Goal: Communication & Community: Share content

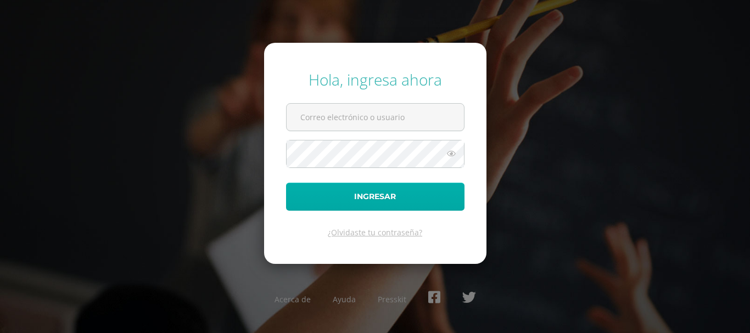
type input "lgarcia@donbosco.edu.gt"
click at [389, 194] on button "Ingresar" at bounding box center [375, 197] width 178 height 28
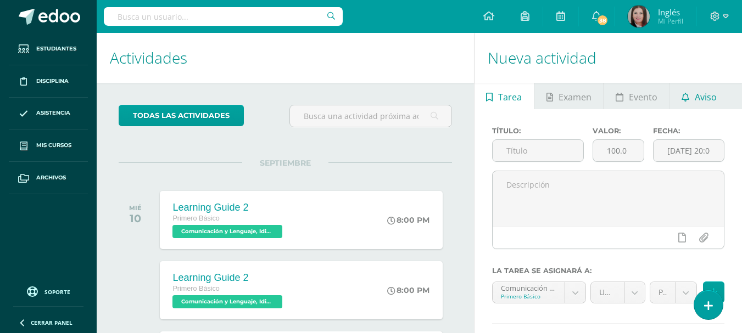
click at [699, 99] on span "Aviso" at bounding box center [706, 97] width 22 height 26
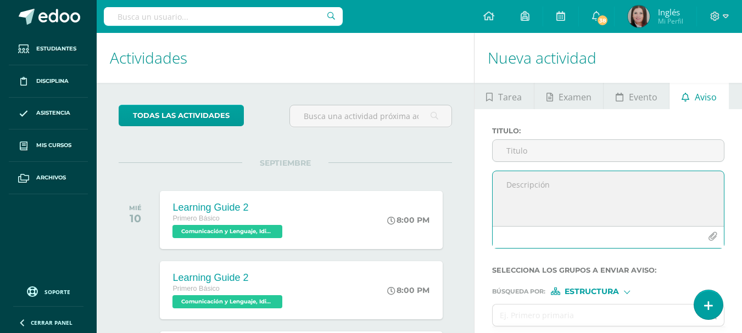
click at [519, 178] on textarea at bounding box center [608, 198] width 231 height 55
paste textarea "Write in the notebook: Describe one family member and make a drawing and painti…"
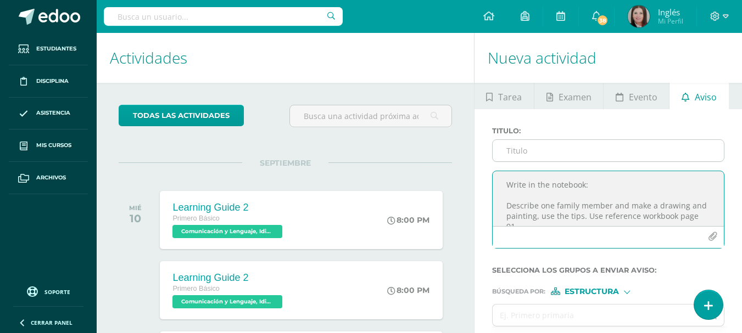
type textarea "Write in the notebook: Describe one family member and make a drawing and painti…"
click at [507, 144] on input "Titulo :" at bounding box center [608, 150] width 231 height 21
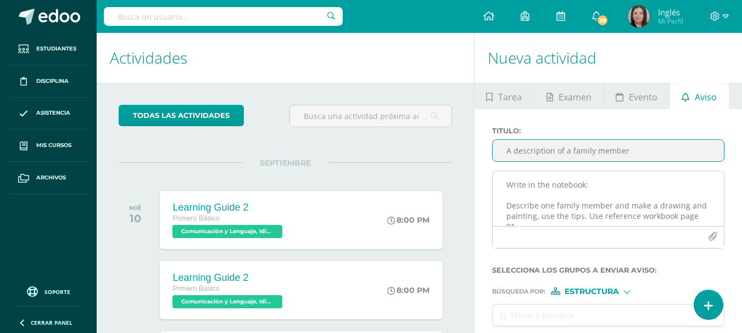
scroll to position [45, 0]
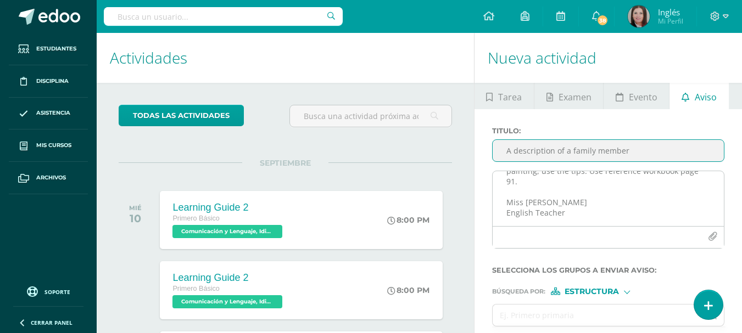
type input "A description of a family member"
click at [582, 187] on textarea "Write in the notebook: Describe one family member and make a drawing and painti…" at bounding box center [608, 198] width 231 height 55
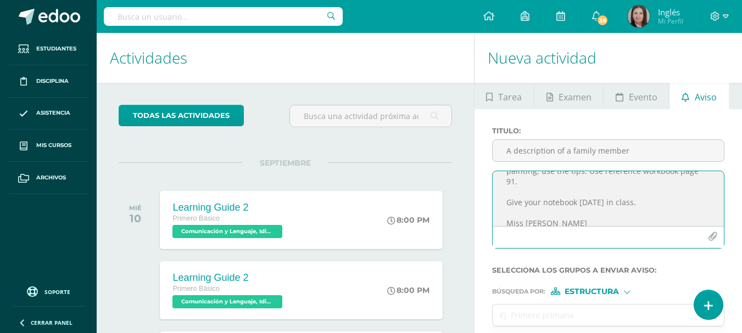
type textarea "Write in the notebook: Describe one family member and make a drawing and painti…"
click at [587, 290] on span "Estructura" at bounding box center [592, 292] width 54 height 6
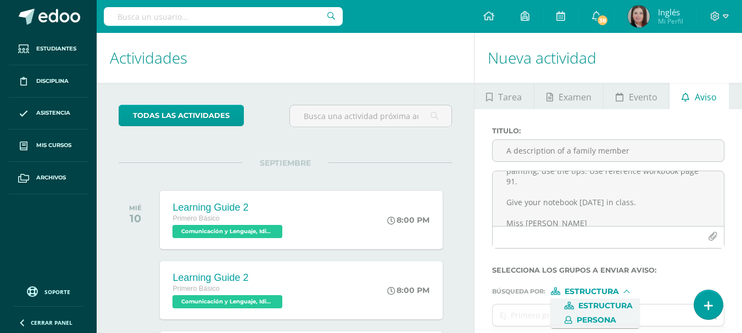
click at [583, 317] on span "Persona" at bounding box center [597, 320] width 40 height 6
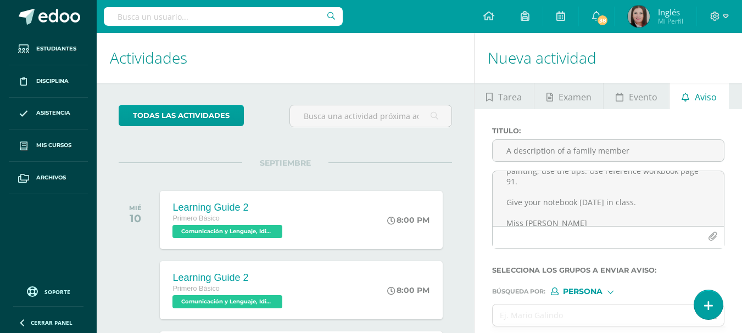
scroll to position [73, 0]
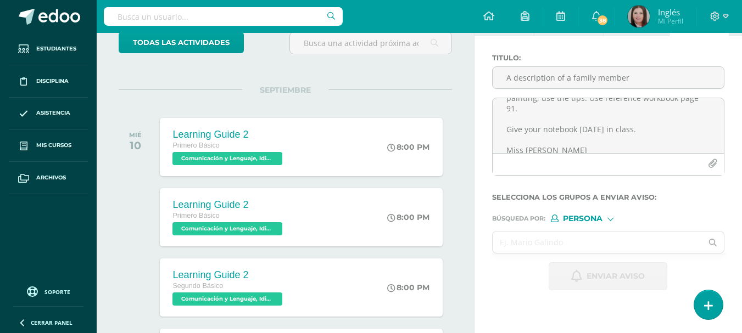
click at [524, 243] on input "text" at bounding box center [598, 242] width 210 height 21
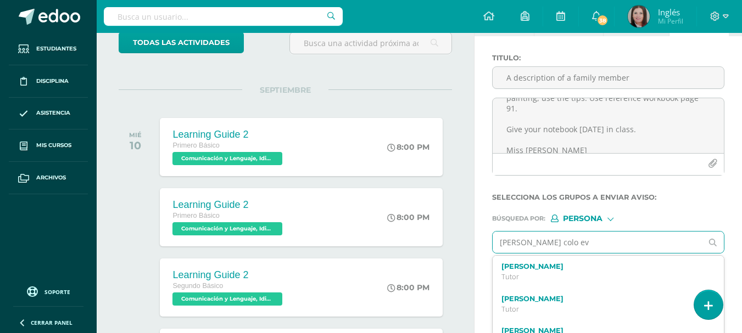
type input "[PERSON_NAME] colo eve"
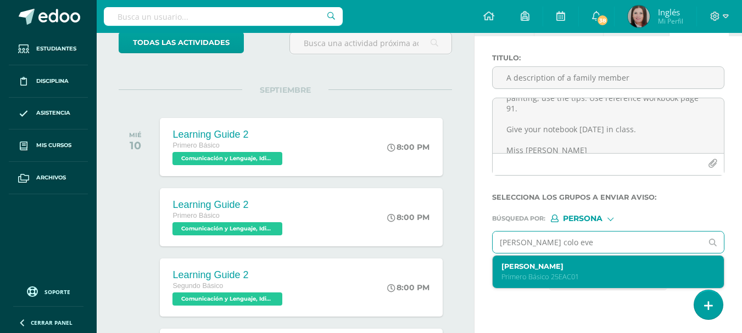
click at [549, 270] on label "[PERSON_NAME]" at bounding box center [603, 266] width 205 height 8
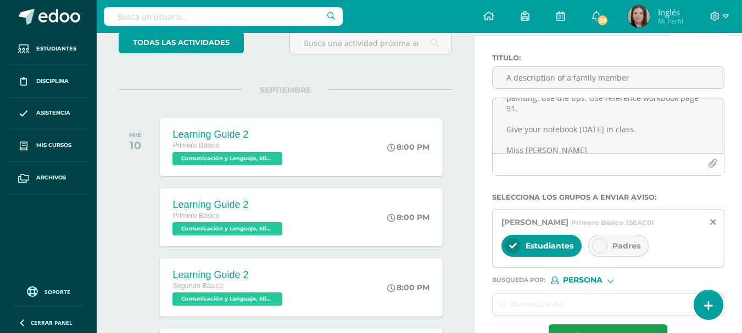
click at [599, 242] on icon at bounding box center [600, 246] width 8 height 8
click at [506, 303] on input "text" at bounding box center [598, 304] width 210 height 21
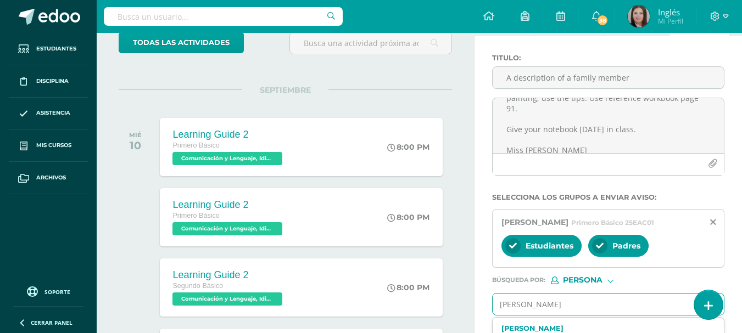
type input "[PERSON_NAME]"
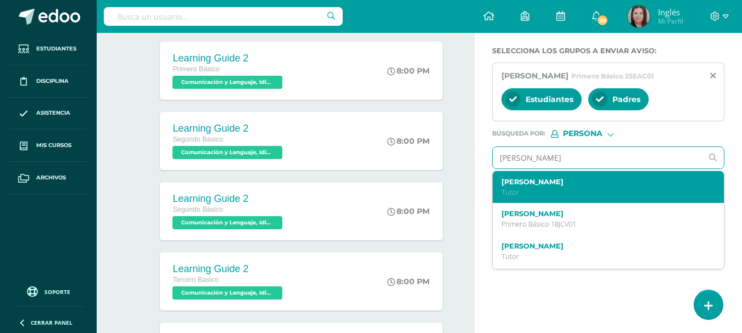
click at [546, 182] on label "[PERSON_NAME]" at bounding box center [603, 182] width 205 height 8
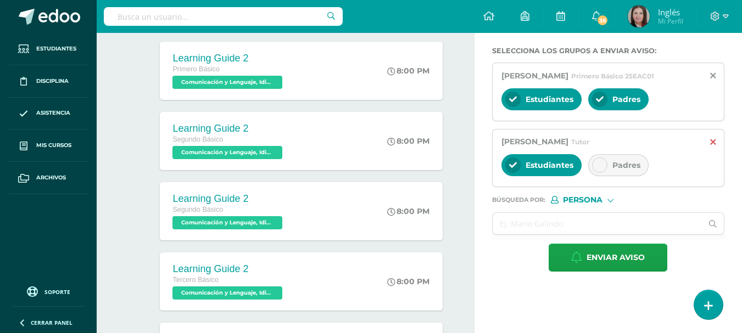
click at [714, 140] on icon at bounding box center [712, 142] width 5 height 9
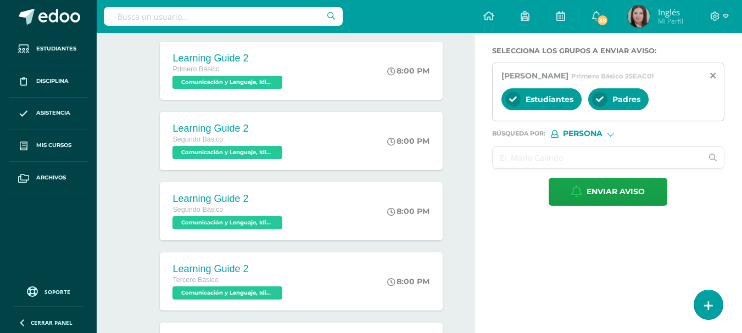
click at [537, 152] on input "text" at bounding box center [598, 157] width 210 height 21
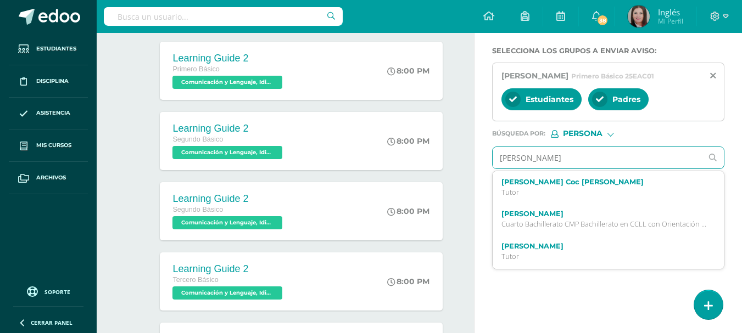
type input "[PERSON_NAME]"
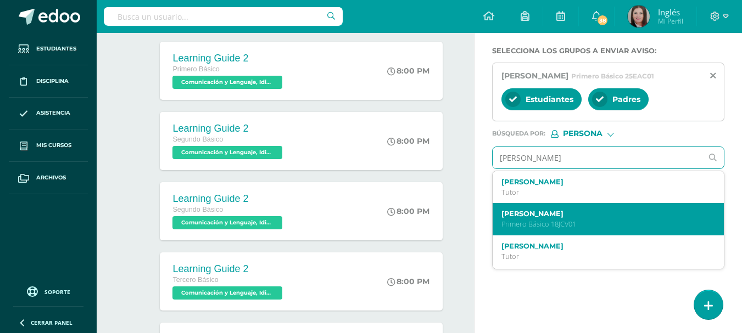
click at [528, 217] on label "[PERSON_NAME]" at bounding box center [603, 214] width 205 height 8
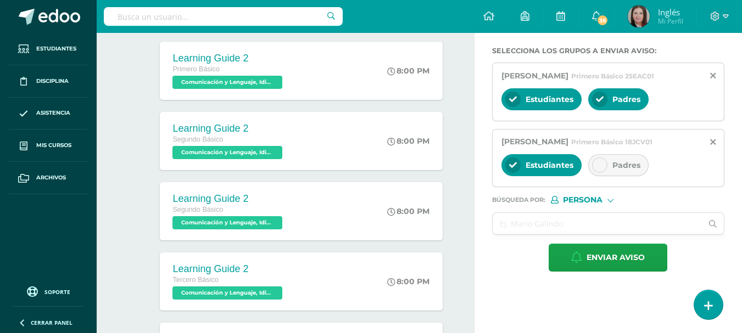
click at [596, 167] on icon at bounding box center [600, 165] width 8 height 8
click at [555, 220] on input "text" at bounding box center [598, 223] width 210 height 21
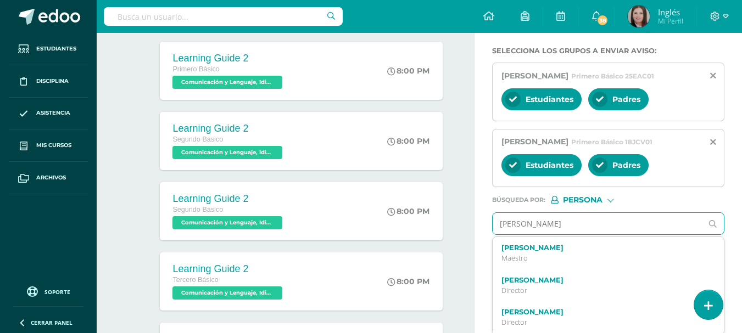
type input "[PERSON_NAME]"
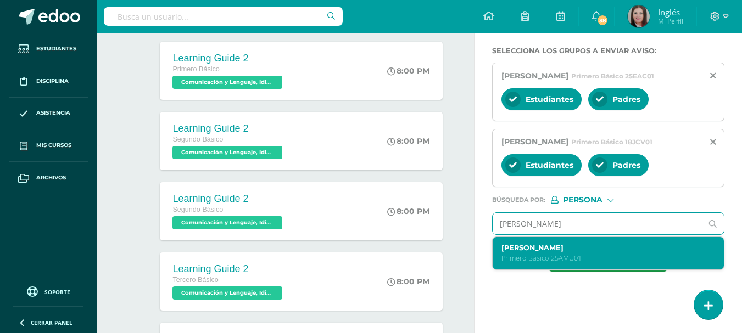
click at [546, 243] on div "[PERSON_NAME] Primero Básico 25AMU01" at bounding box center [608, 253] width 231 height 32
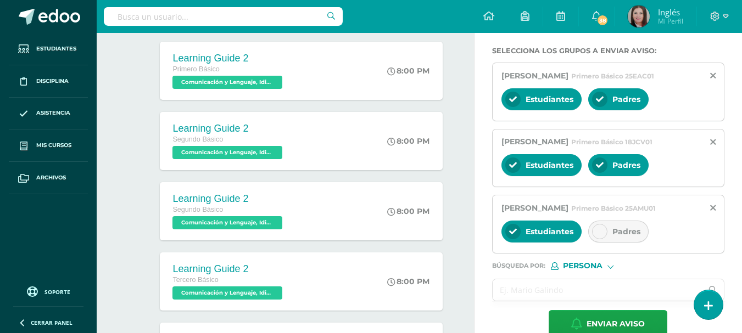
click at [562, 283] on input "text" at bounding box center [598, 290] width 210 height 21
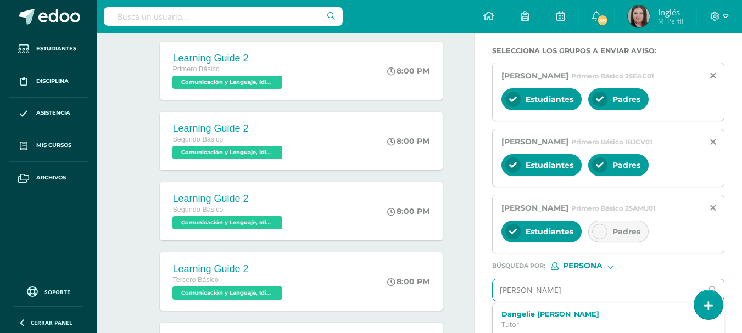
type input "[PERSON_NAME] make"
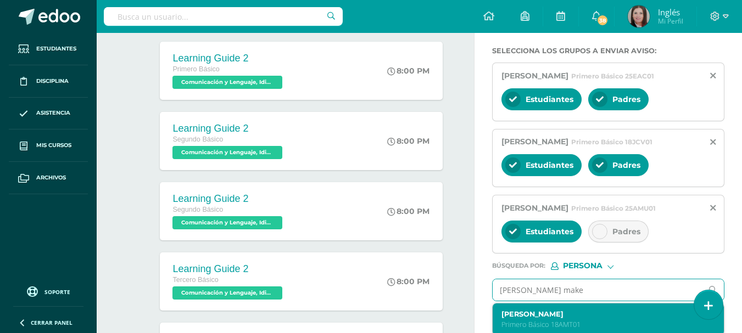
click at [545, 313] on label "[PERSON_NAME]" at bounding box center [603, 314] width 205 height 8
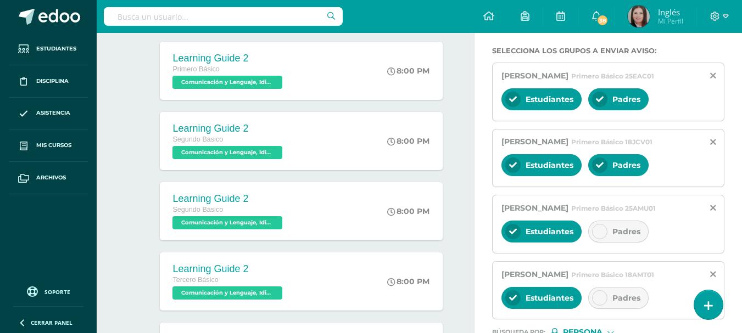
click at [597, 302] on div at bounding box center [599, 297] width 15 height 15
click at [601, 232] on icon at bounding box center [600, 232] width 8 height 8
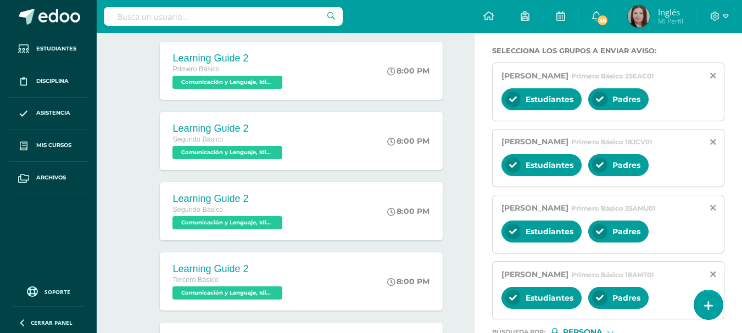
scroll to position [366, 0]
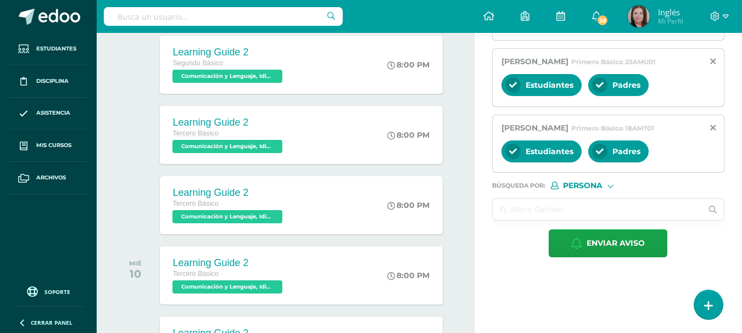
click at [560, 217] on input "text" at bounding box center [598, 209] width 210 height 21
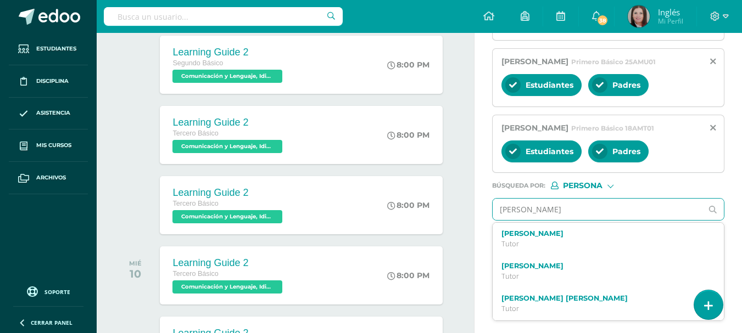
type input "[PERSON_NAME]"
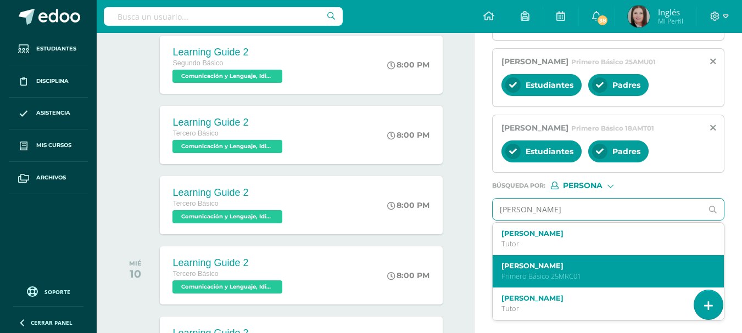
click at [540, 270] on label "[PERSON_NAME]" at bounding box center [603, 266] width 205 height 8
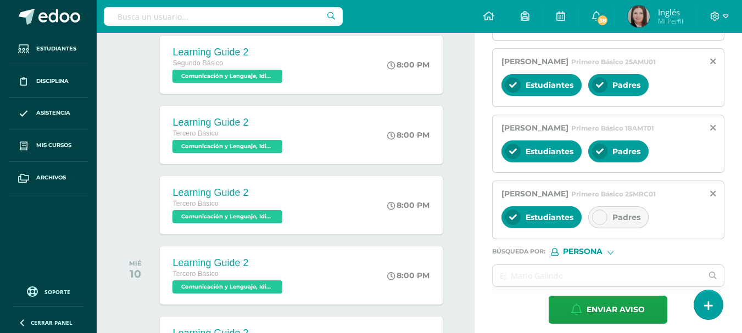
click at [599, 221] on icon at bounding box center [600, 218] width 8 height 8
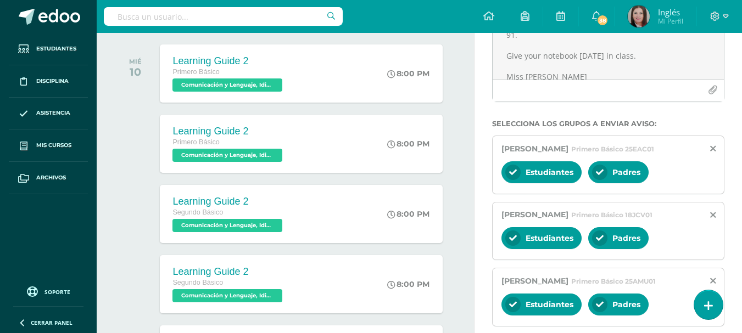
scroll to position [73, 0]
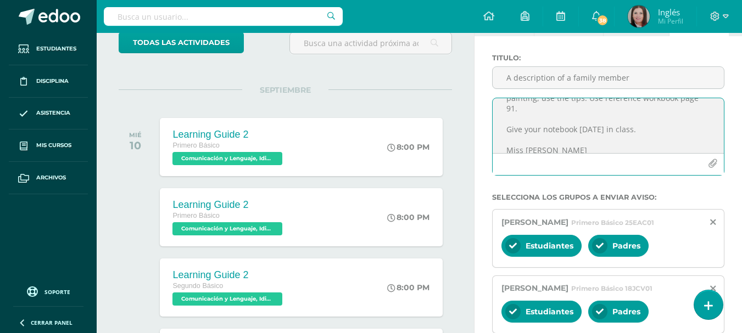
click at [578, 128] on textarea "Write in the notebook: Describe one family member and make a drawing and painti…" at bounding box center [608, 125] width 231 height 55
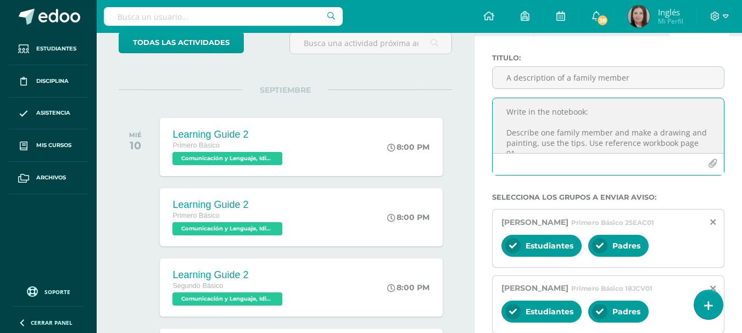
click at [601, 144] on textarea "Write in the notebook: Describe one family member and make a drawing and painti…" at bounding box center [608, 125] width 231 height 55
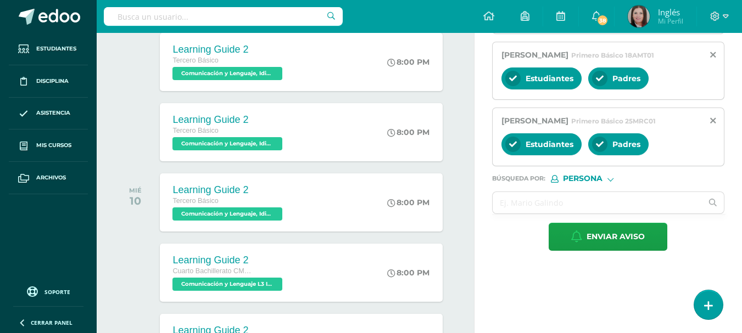
scroll to position [512, 0]
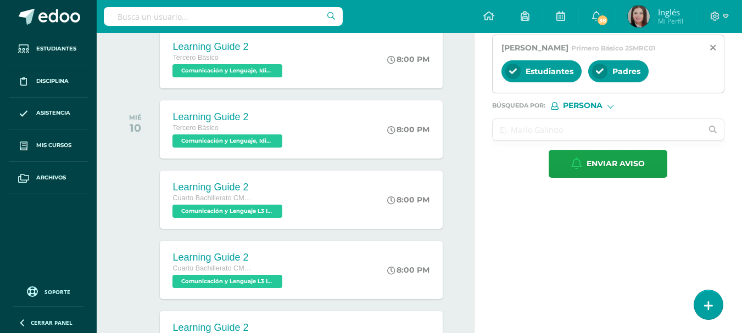
type textarea "Write in the notebook: Describe one family member and make a drawing and painti…"
click at [573, 141] on input "text" at bounding box center [598, 129] width 210 height 21
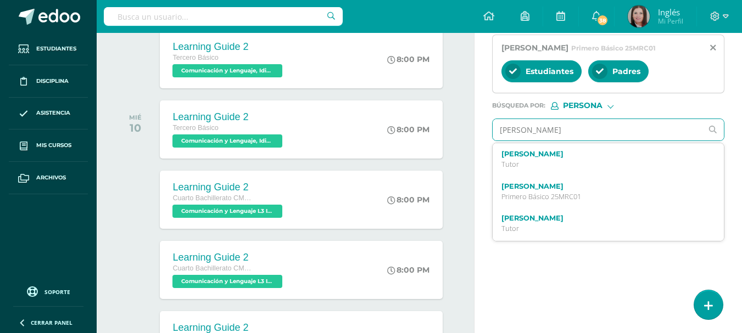
type input "[PERSON_NAME]"
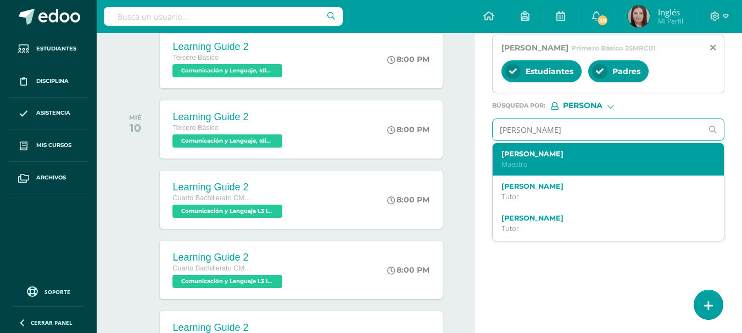
click at [563, 169] on div "[PERSON_NAME]" at bounding box center [603, 159] width 205 height 19
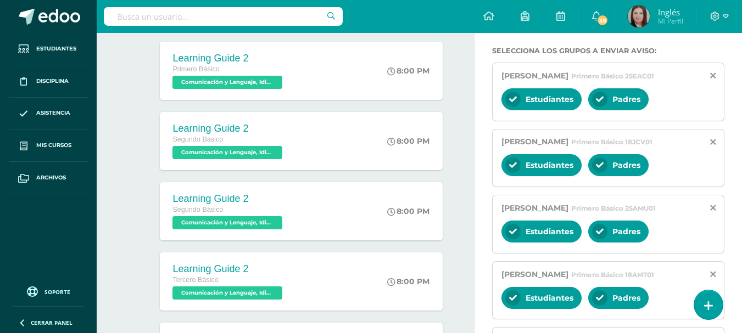
scroll to position [0, 0]
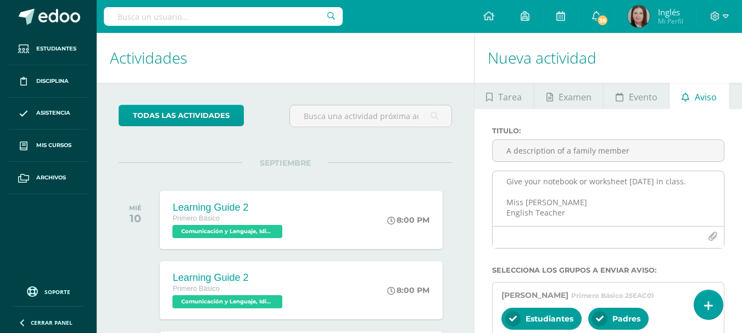
click at [570, 213] on textarea "Write in the notebook: Describe one family member and make a drawing and painti…" at bounding box center [608, 198] width 231 height 55
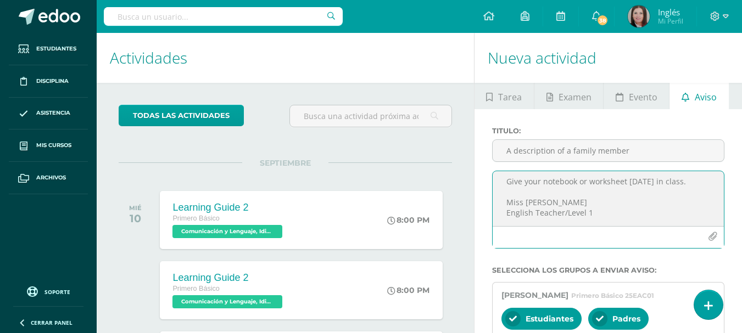
click at [665, 180] on textarea "Write in the notebook: Describe one family member and make a drawing and painti…" at bounding box center [608, 198] width 231 height 55
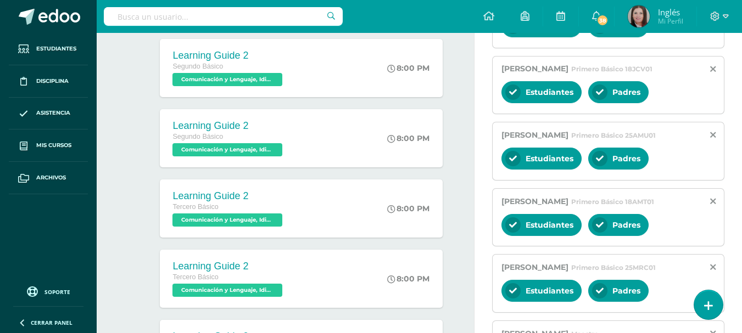
scroll to position [512, 0]
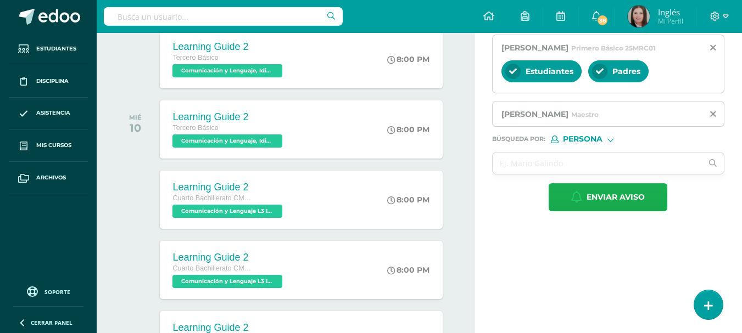
type textarea "Write in the notebook: Describe one family member and make a drawing and painti…"
click at [607, 211] on span "Enviar aviso" at bounding box center [615, 197] width 58 height 27
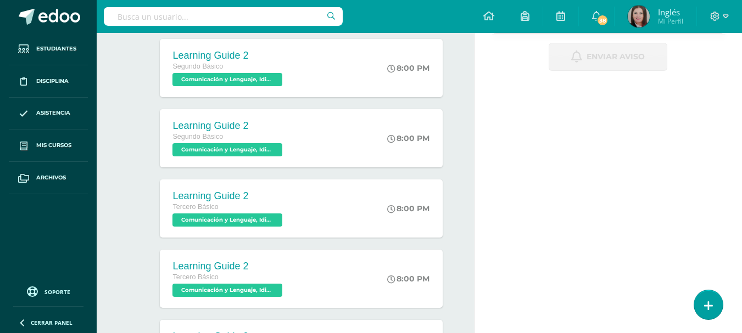
scroll to position [73, 0]
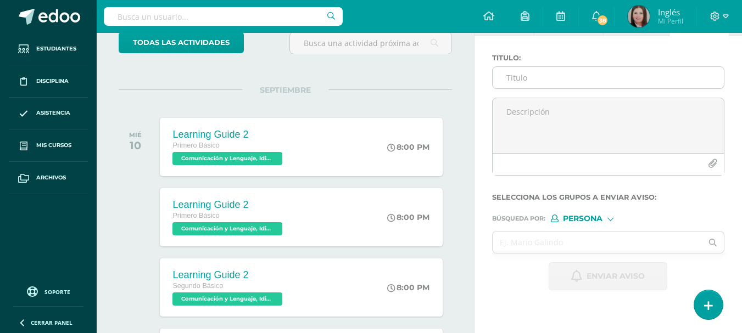
click at [546, 76] on input "Titulo :" at bounding box center [608, 77] width 231 height 21
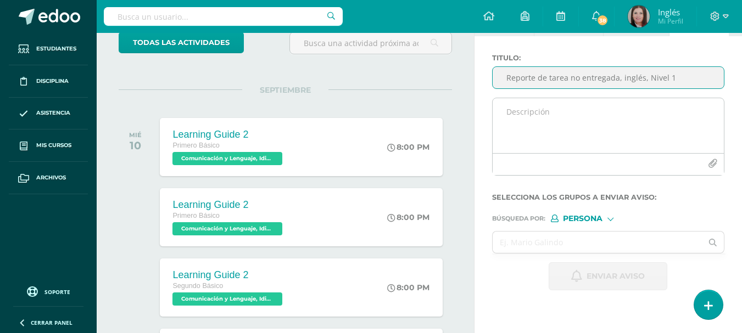
type input "Reporte de tarea no entregada, inglés, Nivel 1"
click at [521, 110] on textarea at bounding box center [608, 125] width 231 height 55
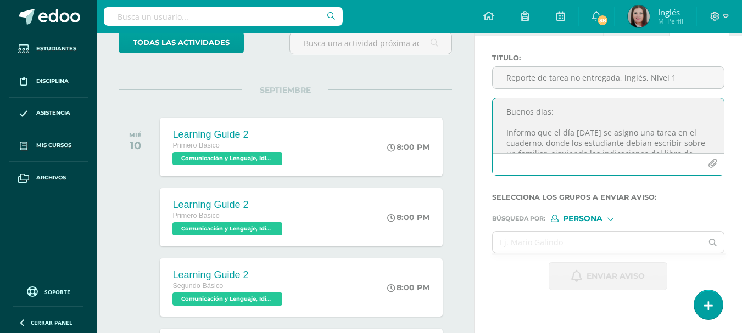
scroll to position [22, 0]
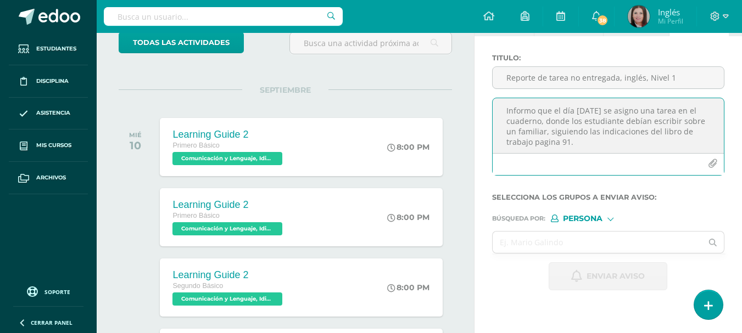
click at [545, 132] on textarea "Buenos días: Informo que el día [DATE] se asigno una tarea en el cuaderno, dond…" at bounding box center [608, 125] width 231 height 55
click at [543, 139] on textarea "Buenos días: Informo que el día [DATE] se asigno una tarea en el cuaderno, dond…" at bounding box center [608, 125] width 231 height 55
click at [611, 144] on textarea "Buenos días: Informo que el día [DATE] se asigno una tarea en el cuaderno, dond…" at bounding box center [608, 125] width 231 height 55
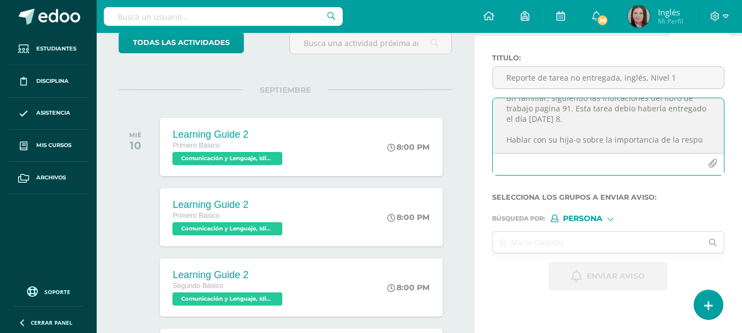
scroll to position [68, 0]
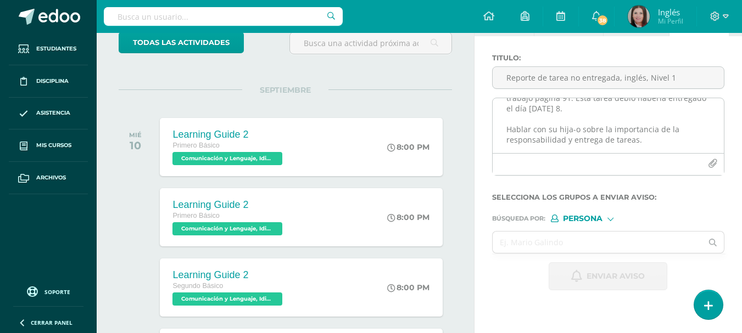
click at [524, 133] on textarea "Buenos días: Informo que el día [DATE] se asigno una tarea en el cuaderno, dond…" at bounding box center [608, 125] width 231 height 55
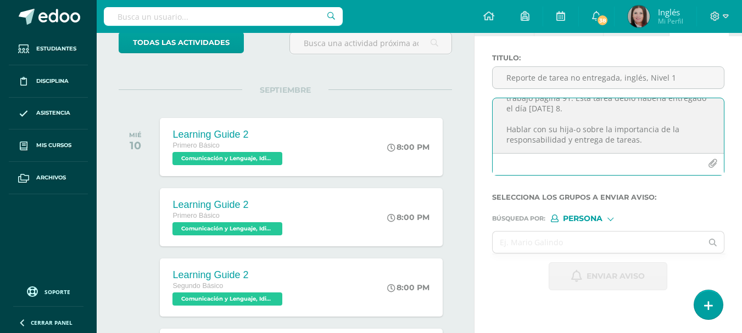
click at [658, 146] on textarea "Buenos días: Informo que el día [DATE] se asigno una tarea en el cuaderno, dond…" at bounding box center [608, 125] width 231 height 55
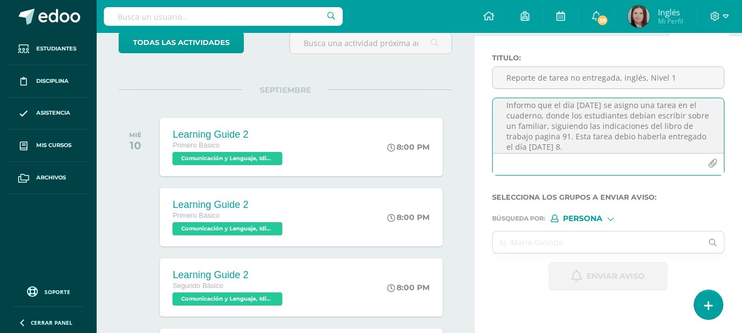
click at [542, 149] on textarea "Buenos días: Informo que el día [DATE] se asigno una tarea en el cuaderno, dond…" at bounding box center [608, 125] width 231 height 55
click at [642, 152] on textarea "Buenos días: Informo que el día [DATE] se asigno una tarea en el cuaderno, dond…" at bounding box center [608, 125] width 231 height 55
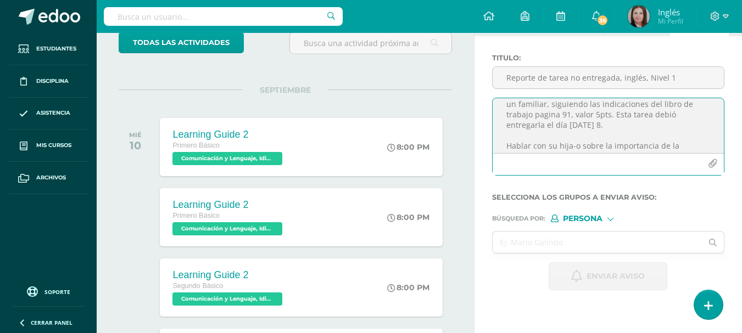
scroll to position [87, 0]
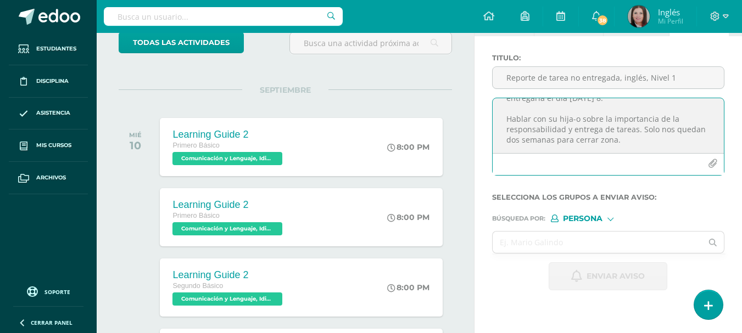
click at [666, 140] on textarea "Buenos días: Informo que el día [DATE] se asigno una tarea en el cuaderno, dond…" at bounding box center [608, 125] width 231 height 55
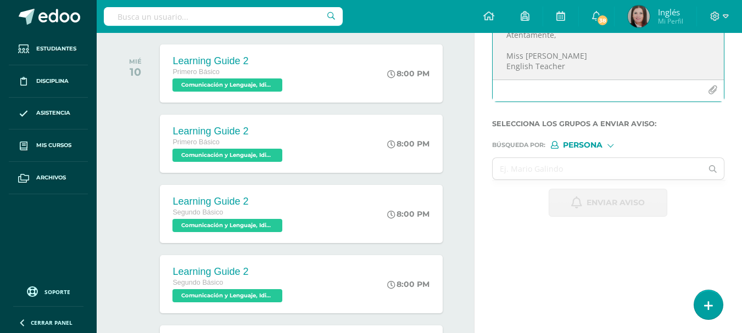
scroll to position [141, 0]
type textarea "Buenos días: Informo que el día [DATE] se asigno una tarea en el cuaderno, dond…"
click at [534, 161] on input "text" at bounding box center [598, 168] width 210 height 21
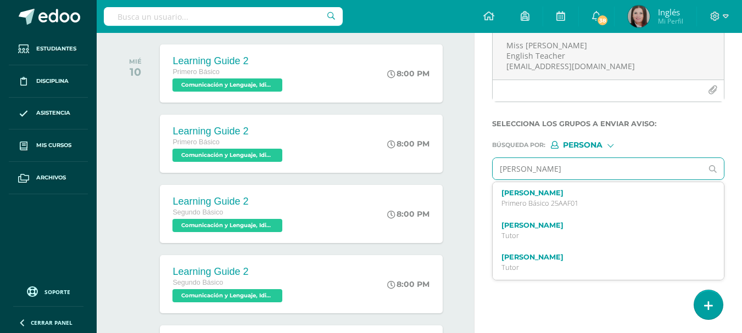
type input "[PERSON_NAME]"
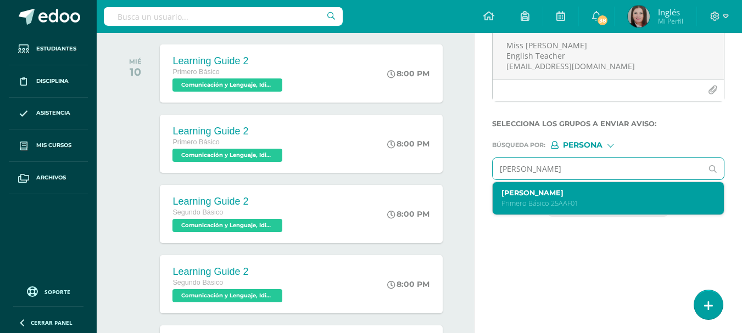
click at [522, 204] on p "Primero Básico 25AAF01" at bounding box center [603, 203] width 205 height 9
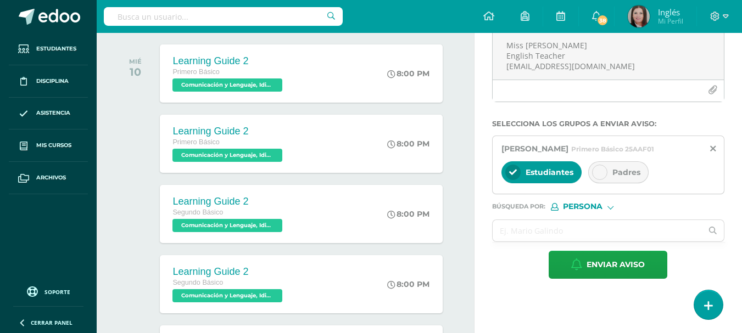
click at [596, 176] on icon at bounding box center [600, 173] width 8 height 8
click at [517, 240] on input "text" at bounding box center [598, 230] width 210 height 21
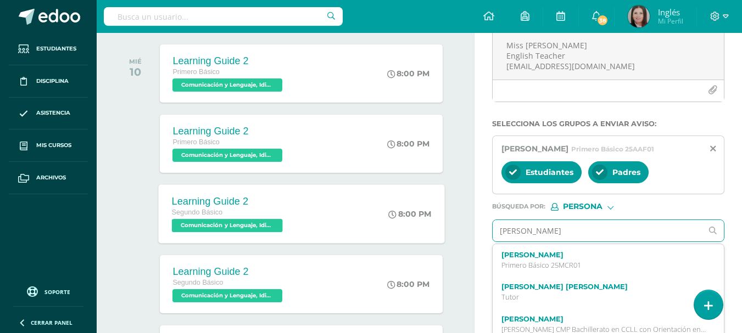
type input "[PERSON_NAME]"
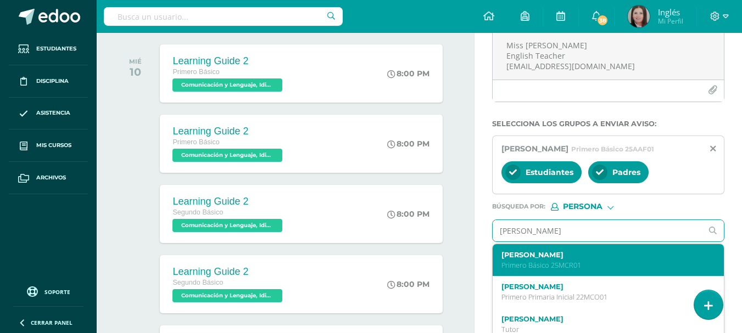
click at [532, 259] on label "[PERSON_NAME]" at bounding box center [603, 255] width 205 height 8
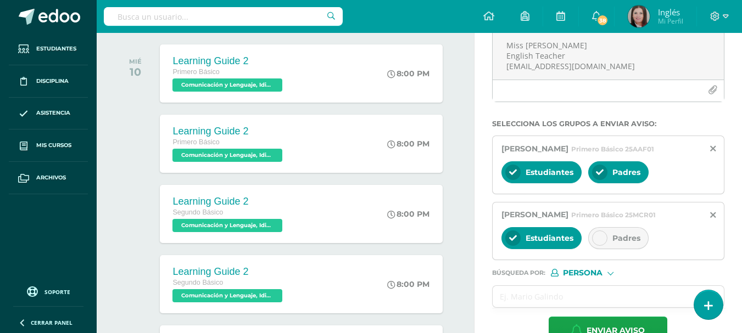
click at [599, 242] on icon at bounding box center [600, 238] width 8 height 8
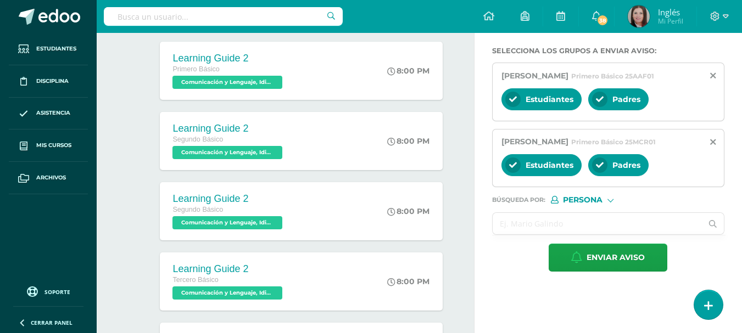
click at [538, 234] on input "text" at bounding box center [598, 223] width 210 height 21
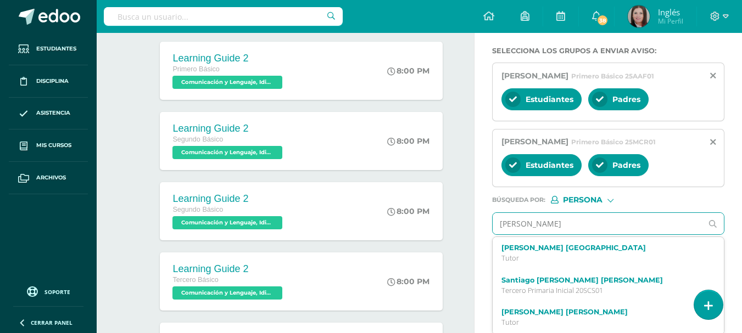
type input "[PERSON_NAME]"
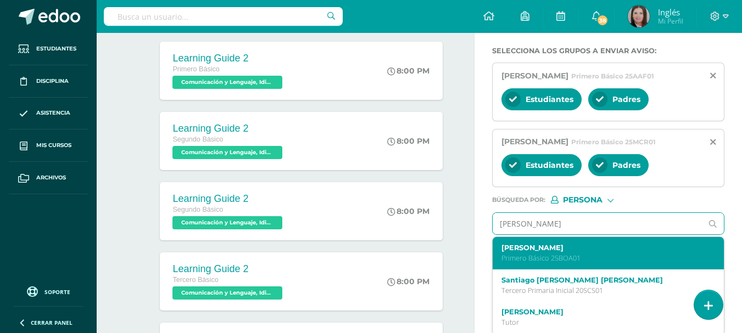
click at [515, 263] on div "[PERSON_NAME] Básico 25BOA01" at bounding box center [608, 253] width 231 height 32
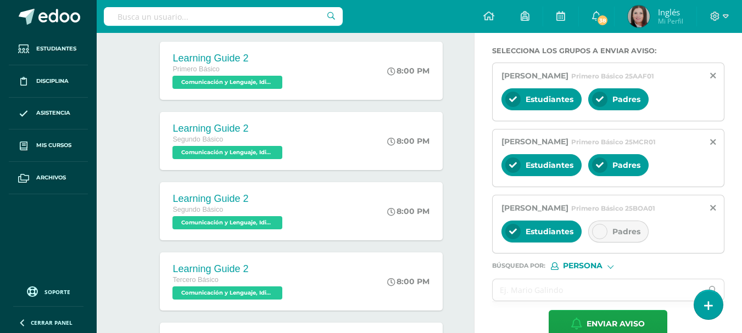
click at [596, 236] on icon at bounding box center [600, 232] width 8 height 8
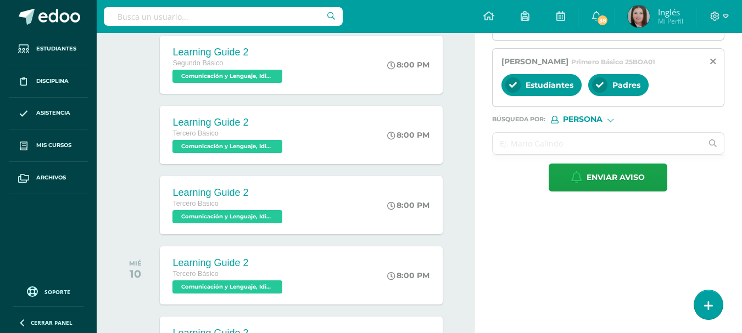
click at [548, 154] on input "text" at bounding box center [598, 143] width 210 height 21
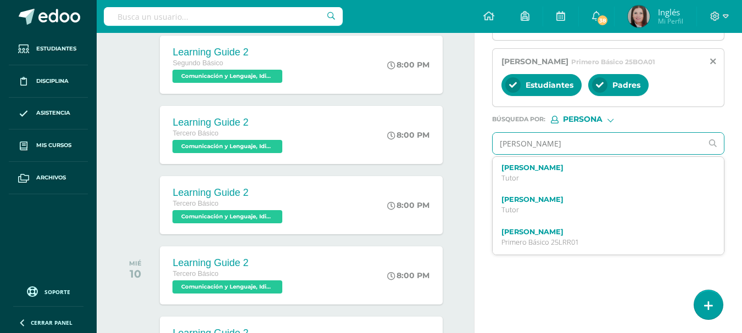
type input "[PERSON_NAME]"
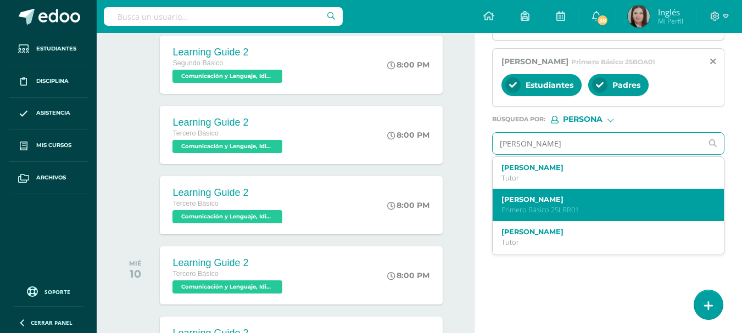
click at [546, 215] on p "Primero Básico 25LRR01" at bounding box center [603, 209] width 205 height 9
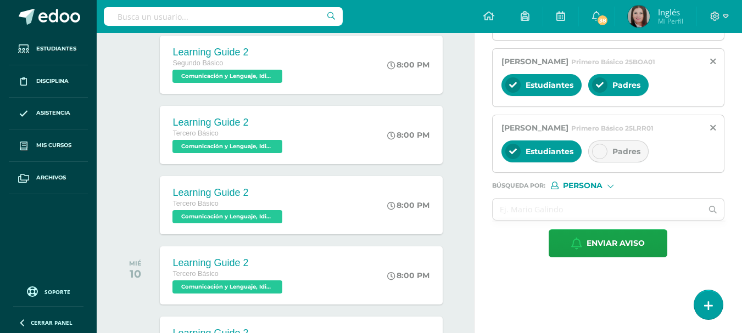
click at [602, 155] on icon at bounding box center [600, 152] width 8 height 8
click at [513, 220] on input "text" at bounding box center [598, 209] width 210 height 21
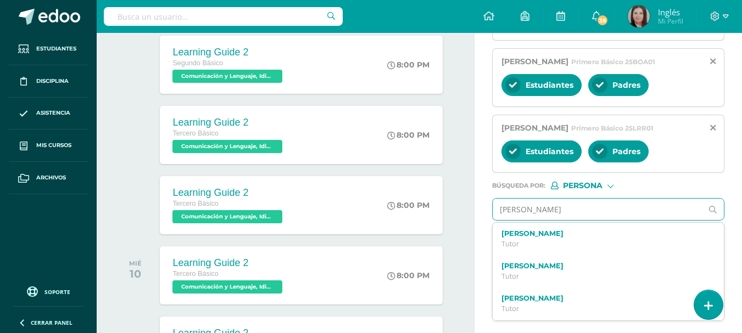
type input "[PERSON_NAME]"
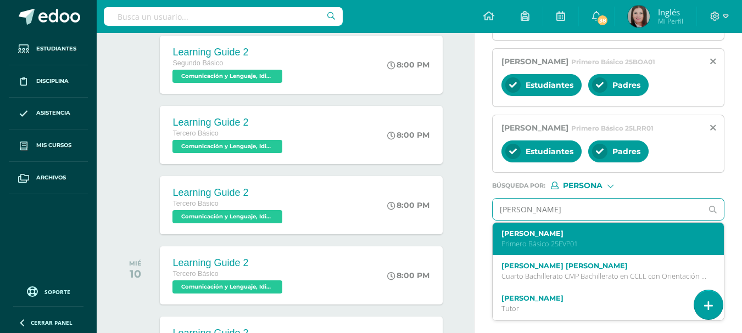
click at [534, 249] on p "Primero Básico 25EVP01" at bounding box center [603, 243] width 205 height 9
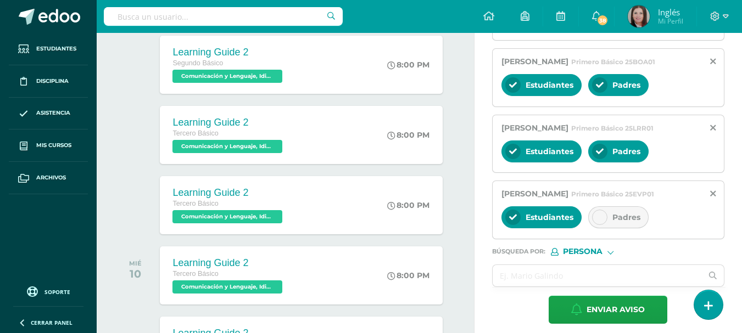
click at [598, 221] on icon at bounding box center [600, 218] width 8 height 8
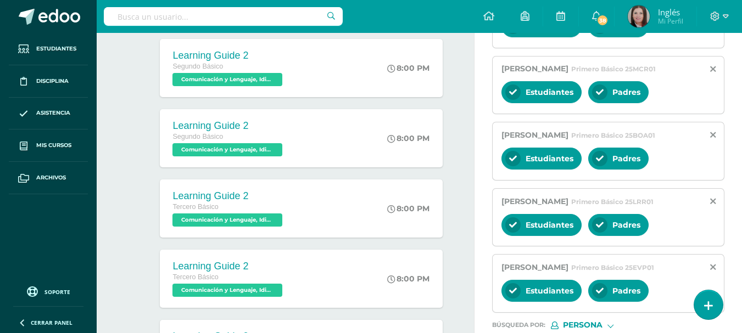
scroll to position [512, 0]
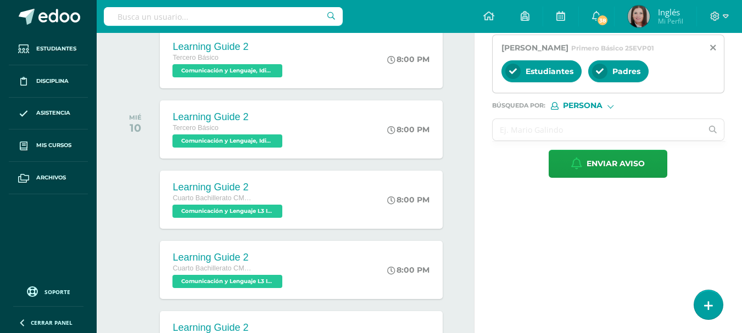
click at [522, 141] on input "text" at bounding box center [598, 129] width 210 height 21
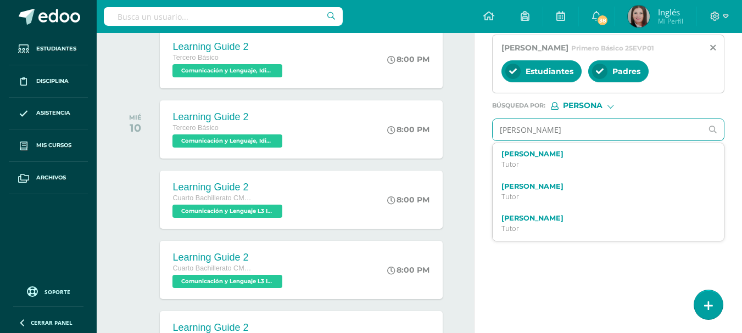
type input "[PERSON_NAME]"
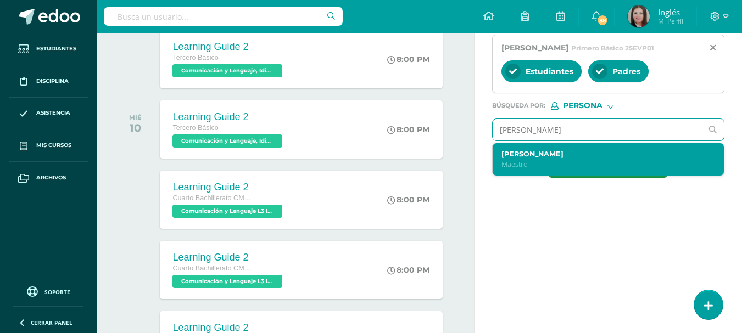
click at [522, 169] on div "[PERSON_NAME]" at bounding box center [603, 159] width 205 height 19
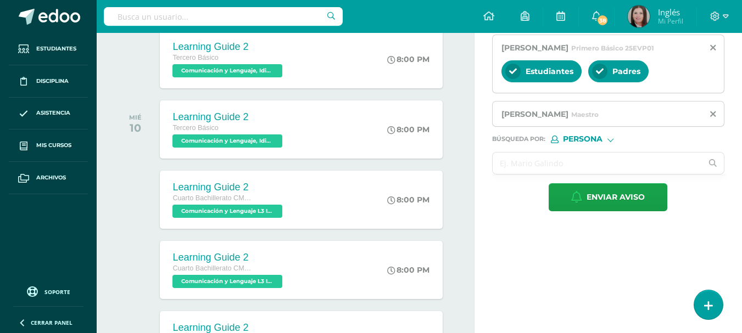
click at [548, 174] on input "text" at bounding box center [598, 163] width 210 height 21
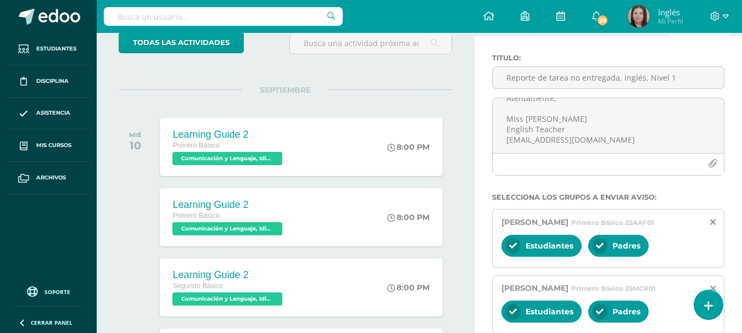
scroll to position [0, 0]
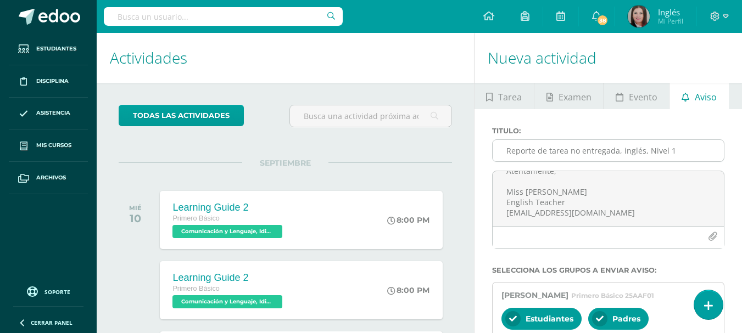
click at [683, 154] on input "Reporte de tarea no entregada, inglés, Nivel 1" at bounding box center [608, 150] width 231 height 21
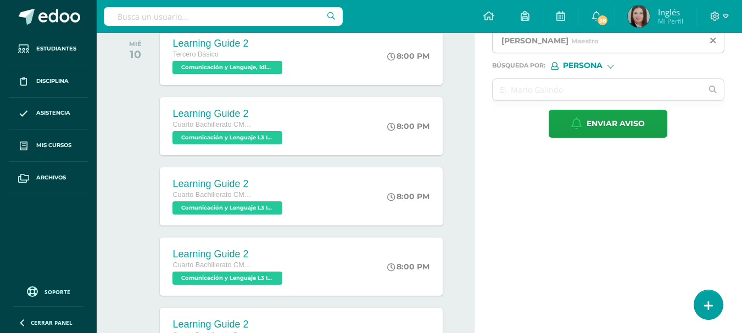
scroll to position [512, 0]
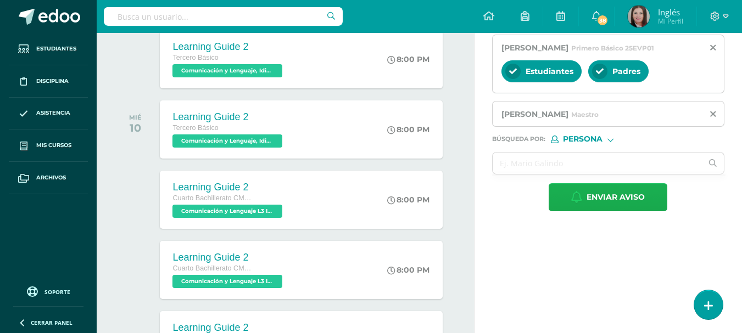
type input "Reporte de tarea no entregada, inglés, Nivel 1, guia de aprendizaje 2, descripc…"
click at [620, 211] on span "Enviar aviso" at bounding box center [615, 197] width 58 height 27
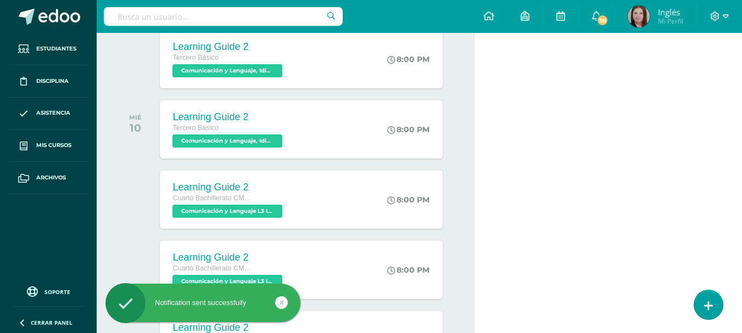
scroll to position [0, 0]
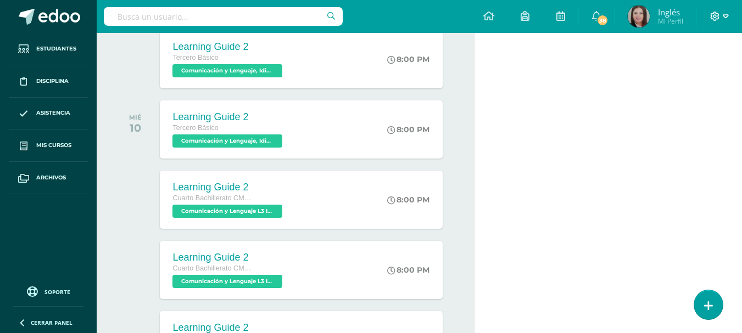
click at [723, 17] on icon at bounding box center [726, 17] width 6 height 10
click at [701, 73] on span "Cerrar sesión" at bounding box center [691, 75] width 49 height 10
